Goal: Information Seeking & Learning: Compare options

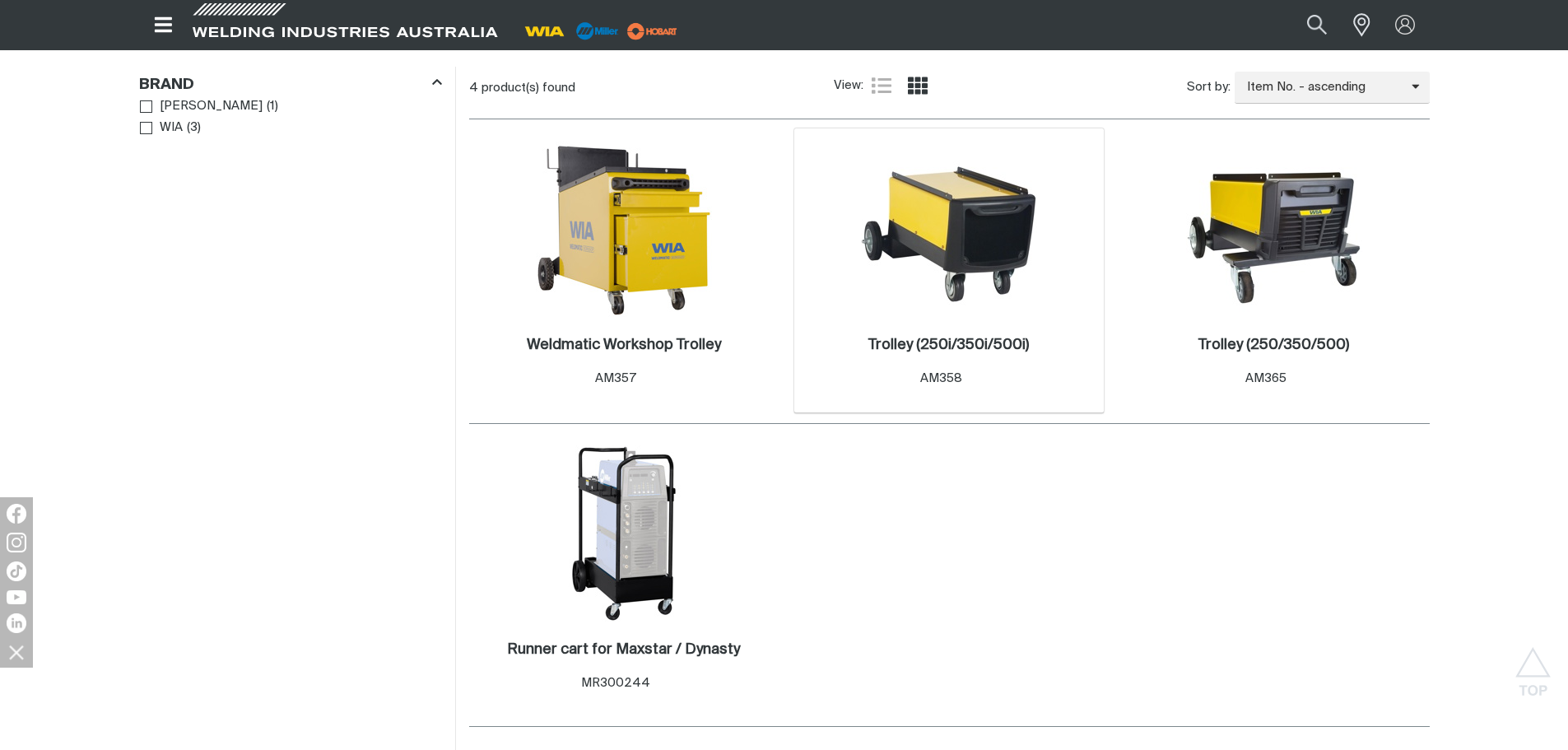
scroll to position [500, 0]
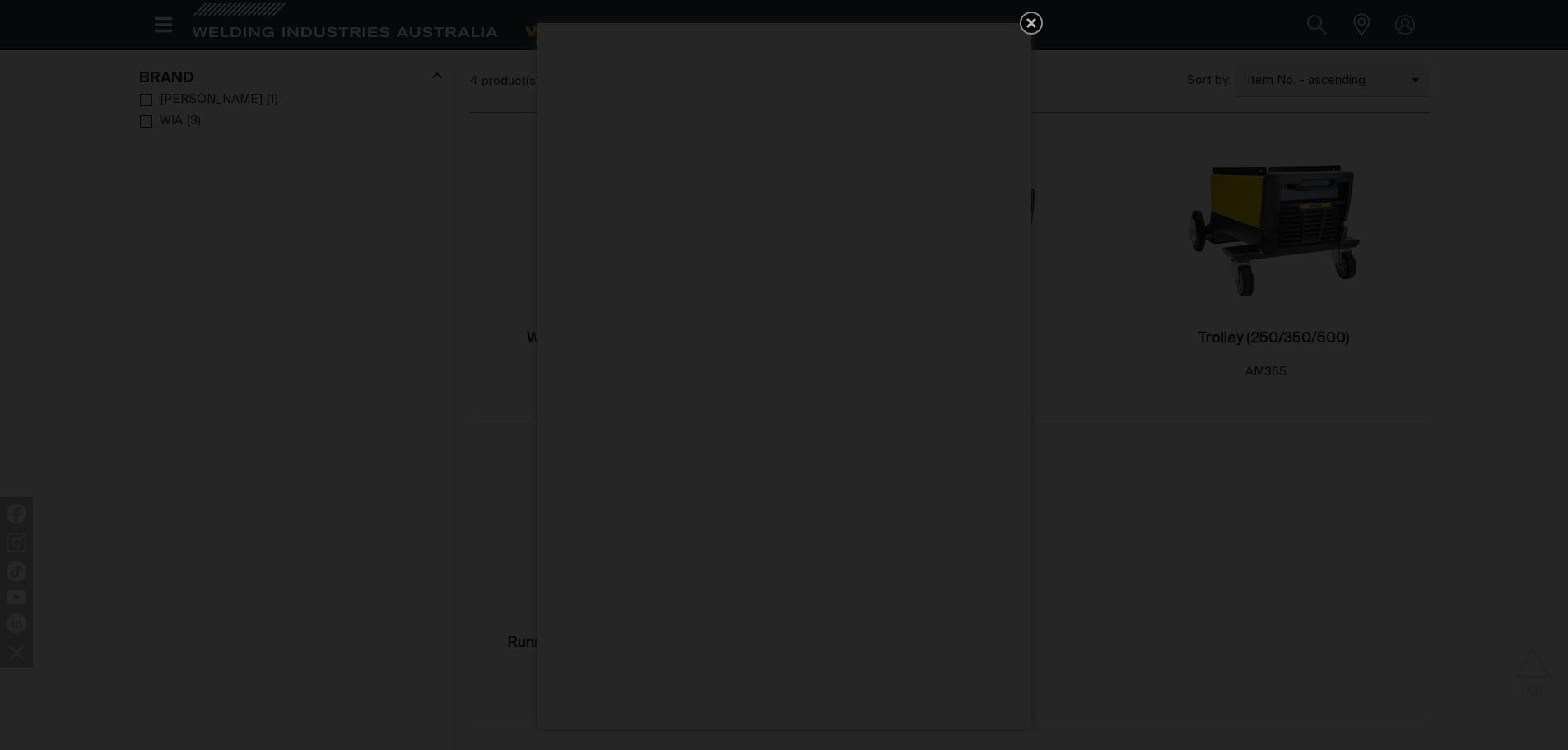
click at [1031, 25] on icon "Get 5 WIA Welding Guides Free!" at bounding box center [1032, 23] width 10 height 10
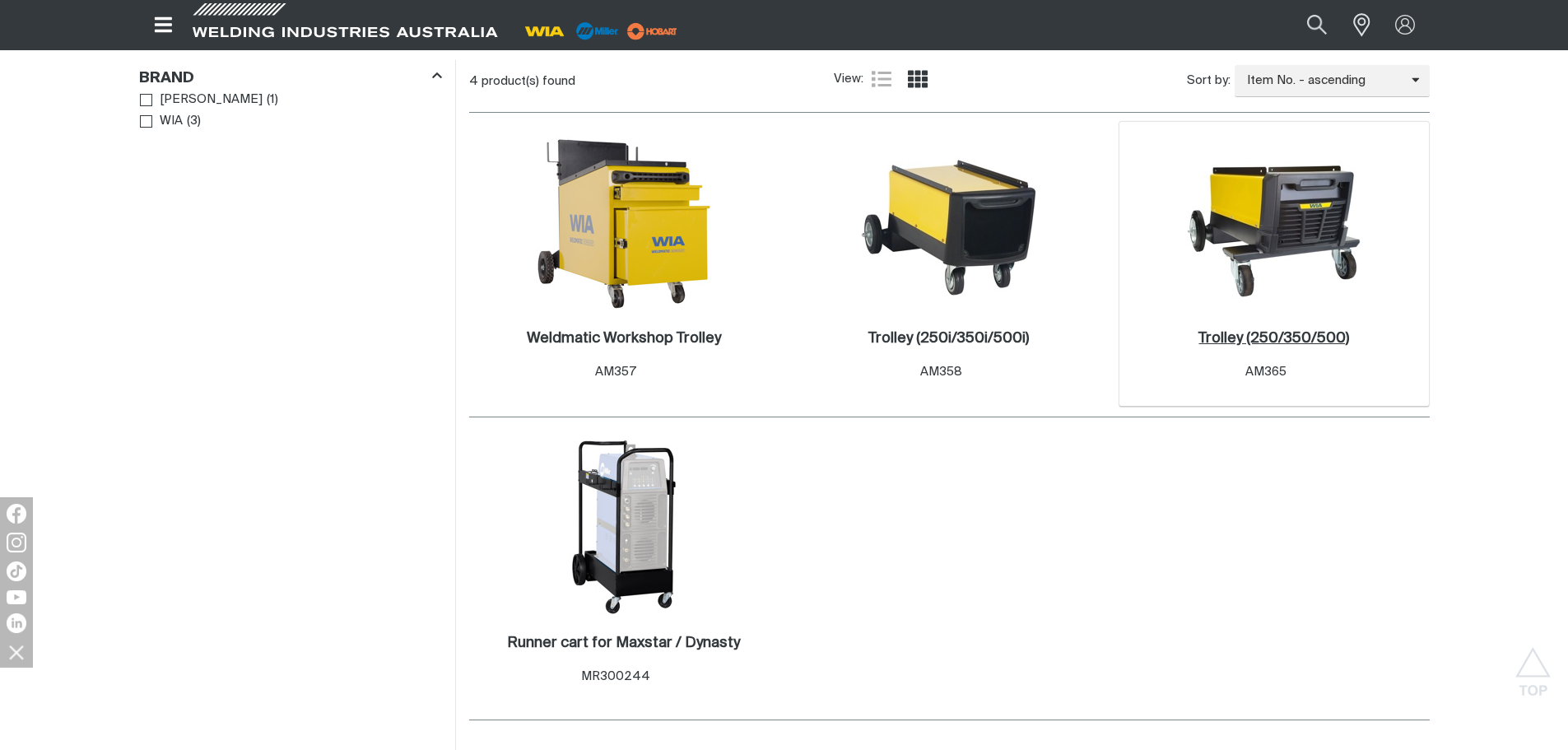
click at [1254, 339] on h2 "Trolley (250/350/500) ." at bounding box center [1273, 337] width 151 height 15
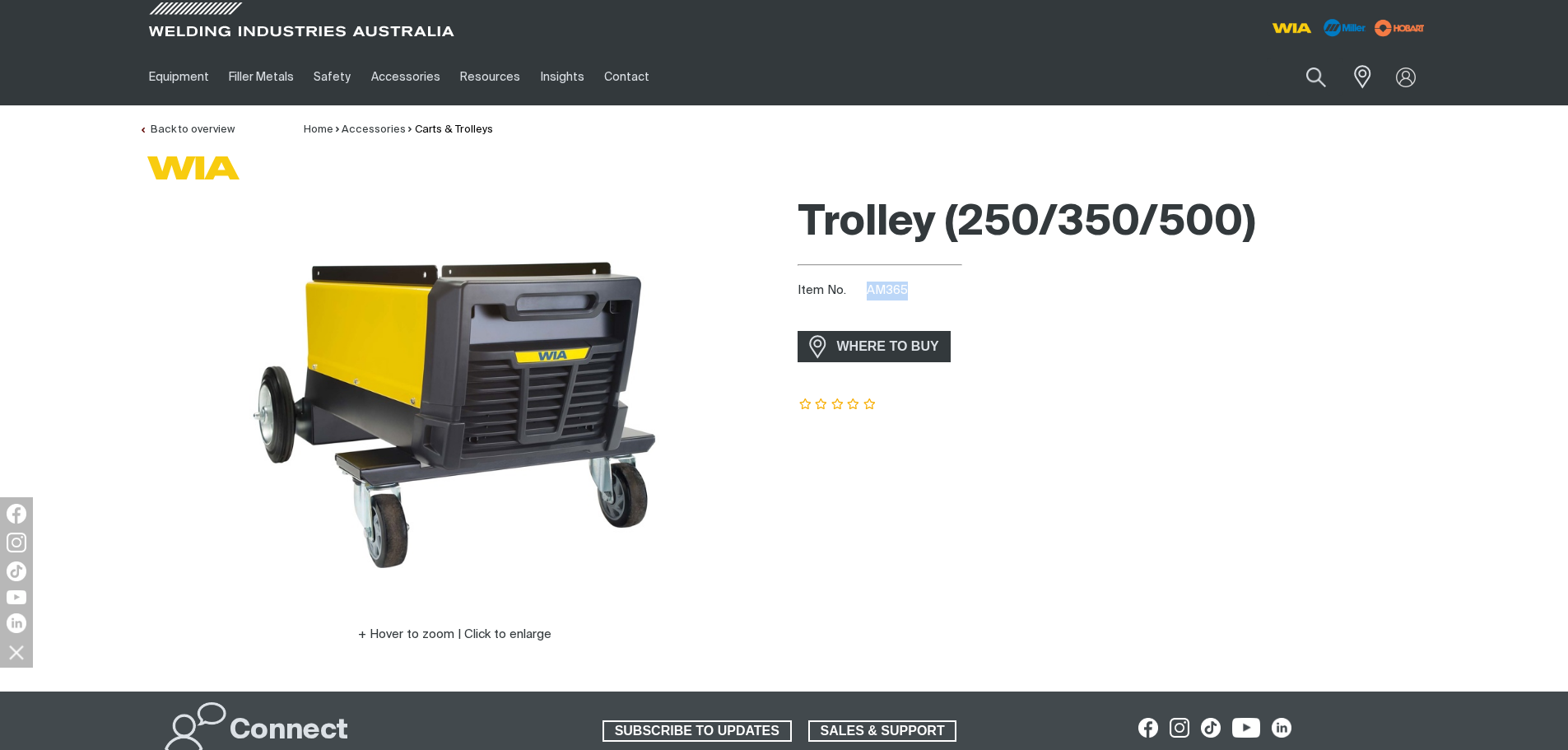
drag, startPoint x: 916, startPoint y: 292, endPoint x: 868, endPoint y: 290, distance: 48.0
click at [868, 290] on div "Item No. AM365" at bounding box center [1113, 291] width 632 height 19
copy span "AM365"
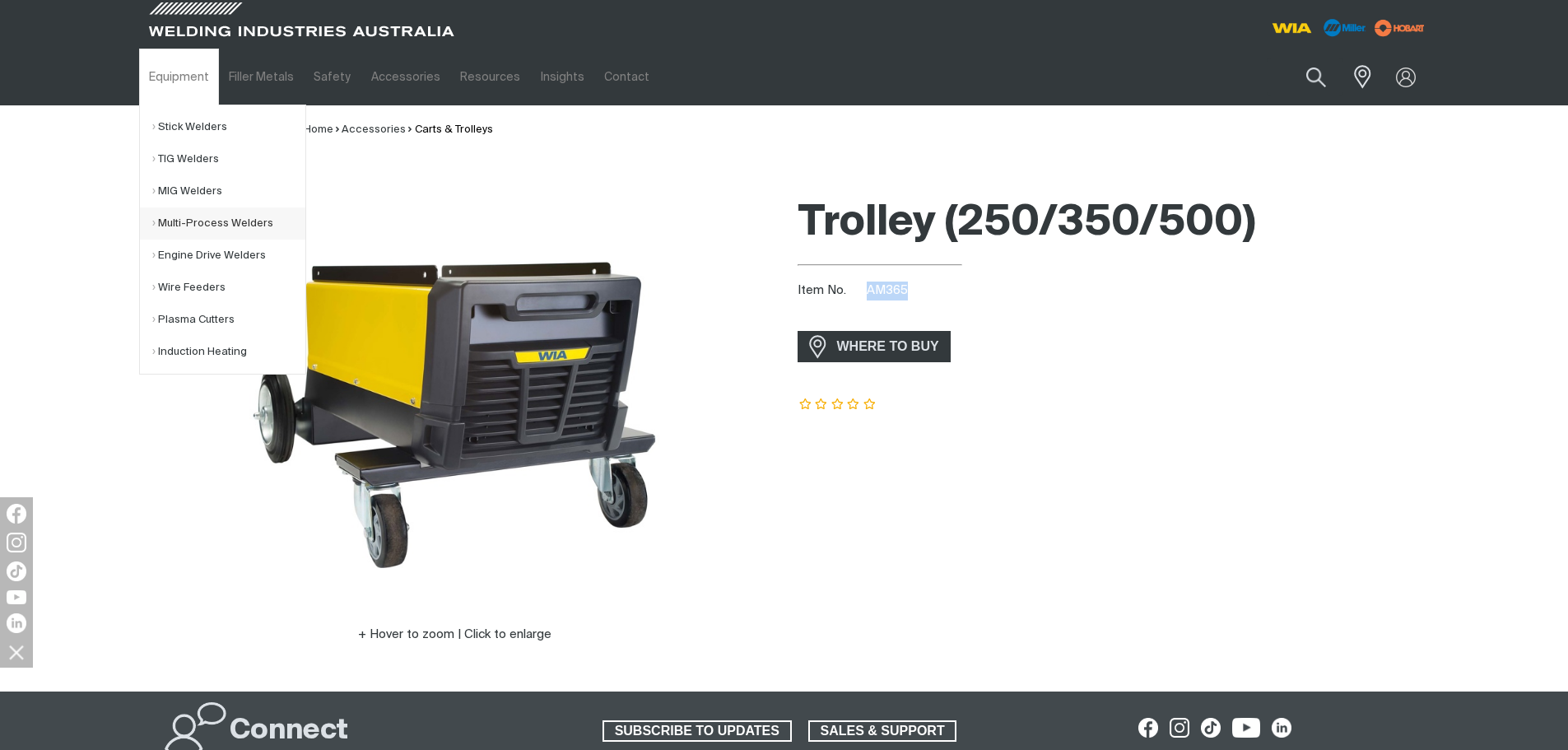
click at [182, 223] on link "Multi-Process Welders" at bounding box center [229, 223] width 153 height 32
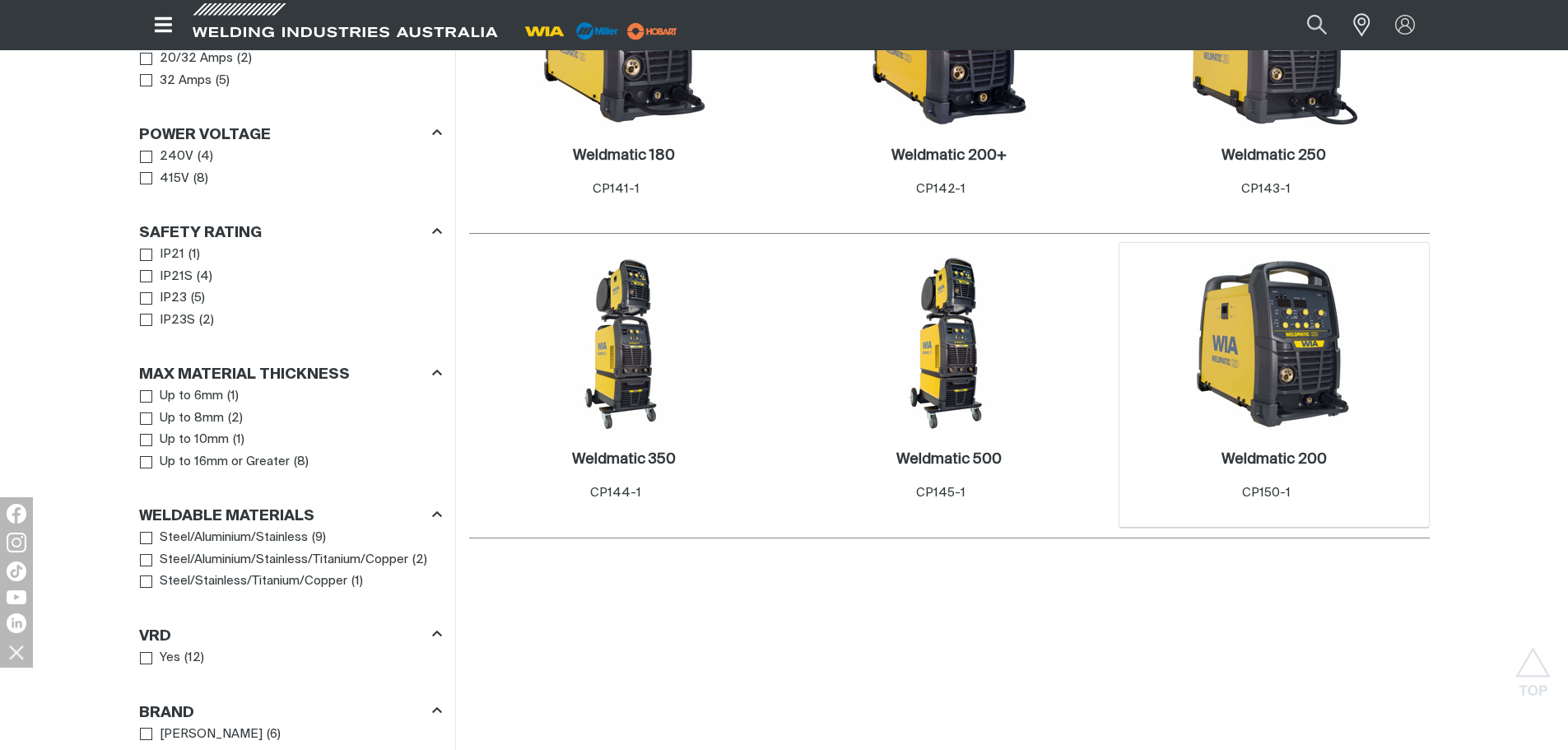
scroll to position [987, 0]
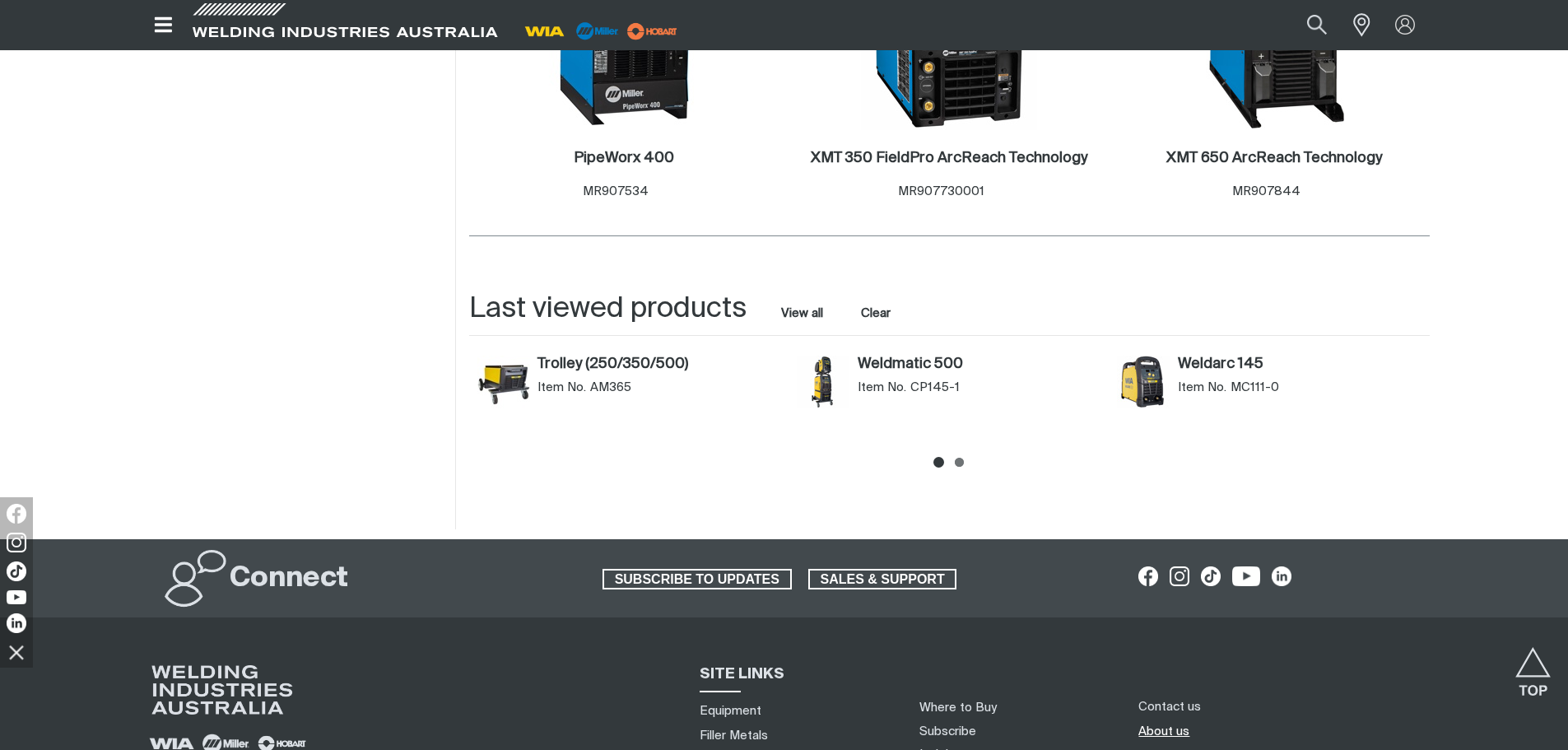
scroll to position [2127, 0]
